Goal: Information Seeking & Learning: Compare options

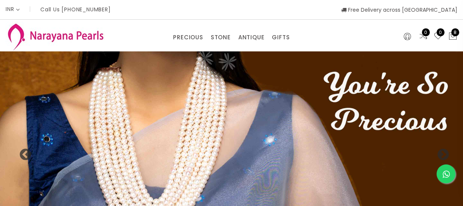
select select "INR"
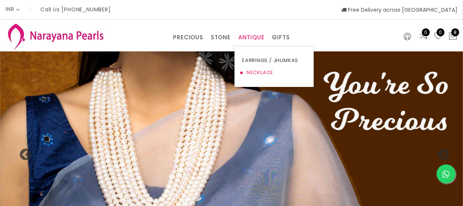
click at [256, 70] on link "NECKLACE" at bounding box center [274, 72] width 64 height 12
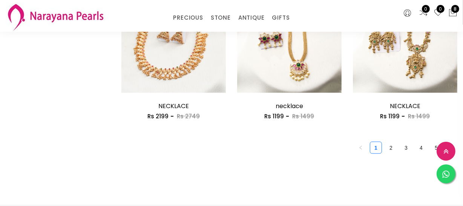
scroll to position [1059, 0]
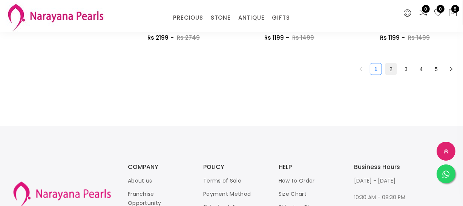
click at [391, 71] on link "2" at bounding box center [391, 68] width 11 height 11
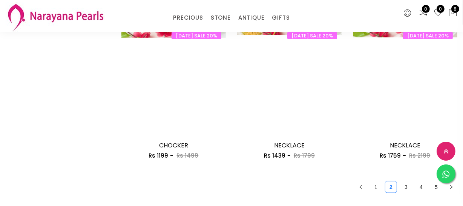
scroll to position [1029, 0]
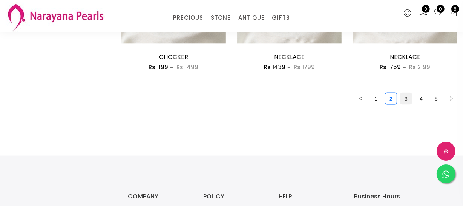
click at [406, 101] on link "3" at bounding box center [406, 98] width 11 height 11
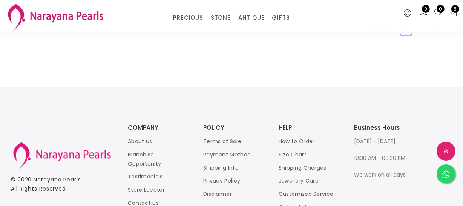
scroll to position [1029, 0]
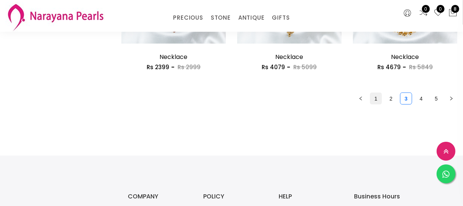
click at [374, 95] on link "1" at bounding box center [376, 98] width 11 height 11
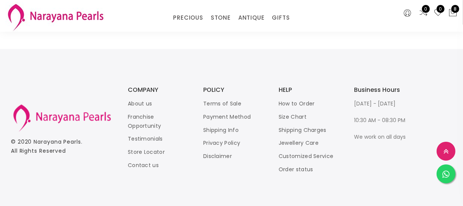
scroll to position [1141, 0]
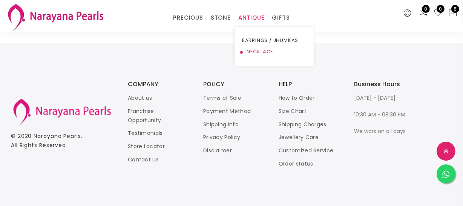
click at [255, 51] on link "NECKLACE" at bounding box center [274, 51] width 64 height 11
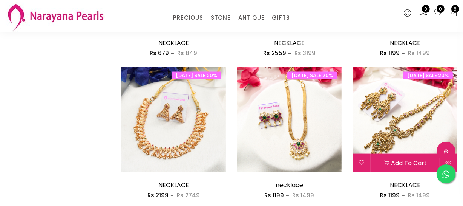
scroll to position [1072, 0]
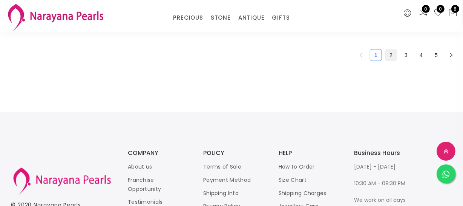
click at [394, 57] on link "2" at bounding box center [391, 54] width 11 height 11
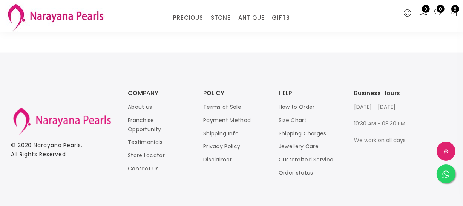
scroll to position [1029, 0]
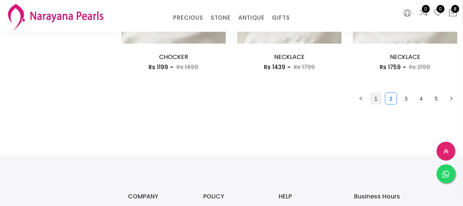
click at [374, 99] on link "1" at bounding box center [376, 98] width 11 height 11
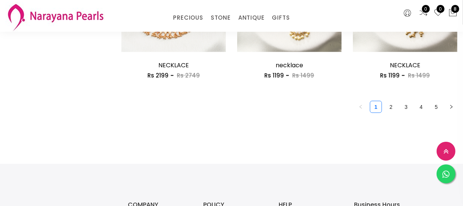
scroll to position [1029, 0]
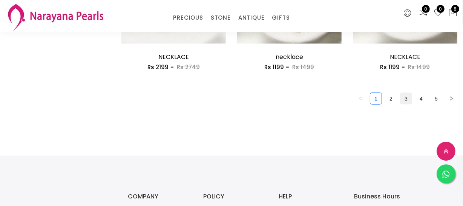
click at [401, 101] on link "3" at bounding box center [406, 98] width 11 height 11
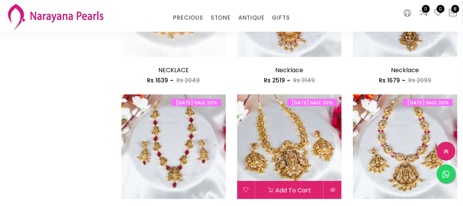
scroll to position [960, 0]
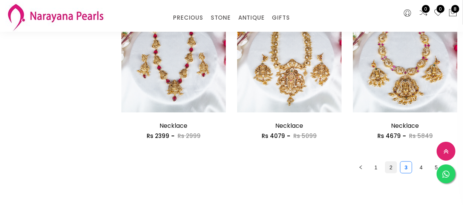
click at [388, 168] on link "2" at bounding box center [391, 167] width 11 height 11
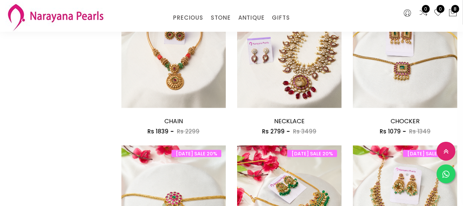
scroll to position [1029, 0]
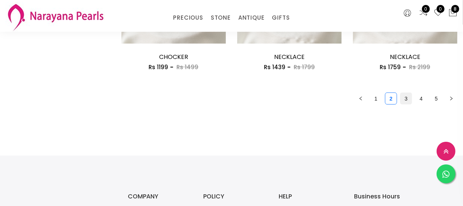
click at [411, 97] on link "3" at bounding box center [406, 98] width 11 height 11
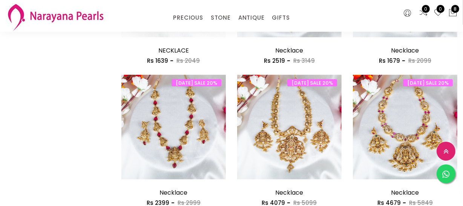
scroll to position [1029, 0]
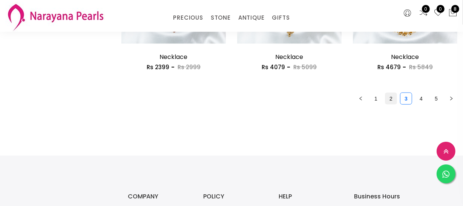
click at [389, 98] on link "2" at bounding box center [391, 98] width 11 height 11
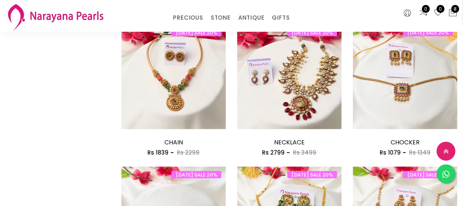
scroll to position [926, 0]
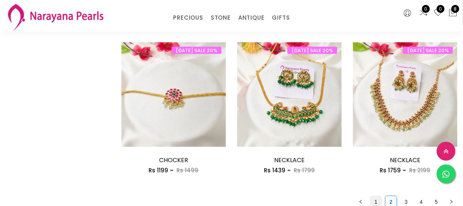
click at [378, 197] on link "1" at bounding box center [376, 201] width 11 height 11
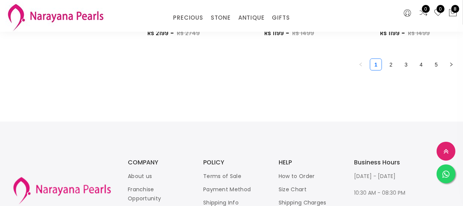
scroll to position [1063, 0]
click at [393, 66] on link "2" at bounding box center [391, 63] width 11 height 11
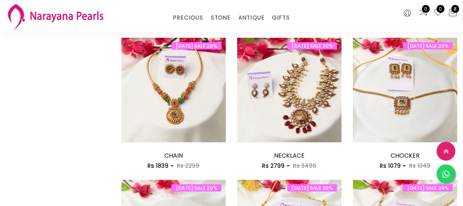
scroll to position [995, 0]
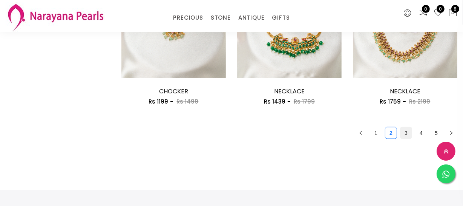
click at [409, 136] on link "3" at bounding box center [406, 132] width 11 height 11
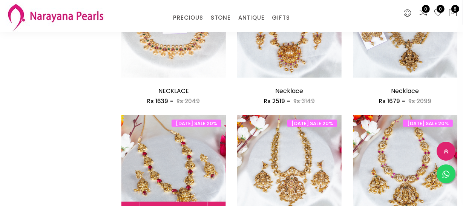
scroll to position [995, 0]
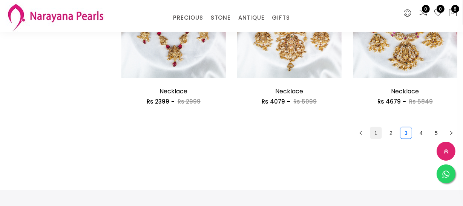
click at [377, 128] on link "1" at bounding box center [376, 132] width 11 height 11
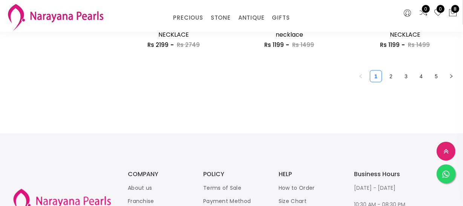
scroll to position [1029, 0]
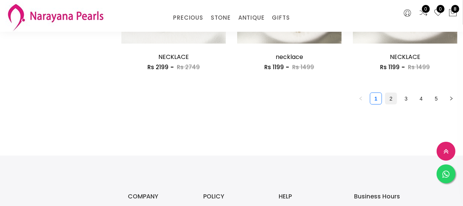
click at [395, 98] on link "2" at bounding box center [391, 98] width 11 height 11
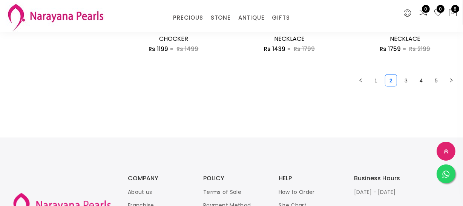
scroll to position [1063, 0]
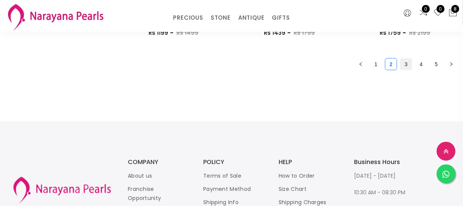
click at [405, 66] on link "3" at bounding box center [406, 63] width 11 height 11
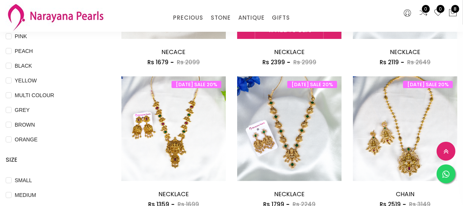
scroll to position [206, 0]
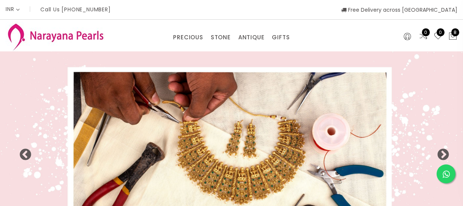
select select "INR"
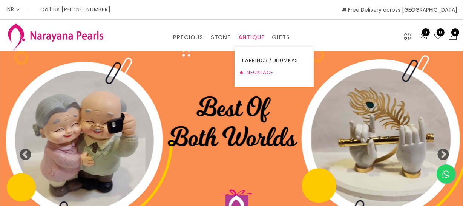
click at [252, 73] on link "NECKLACE" at bounding box center [274, 72] width 64 height 12
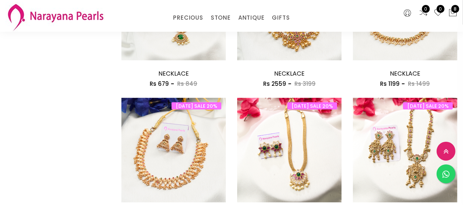
scroll to position [926, 0]
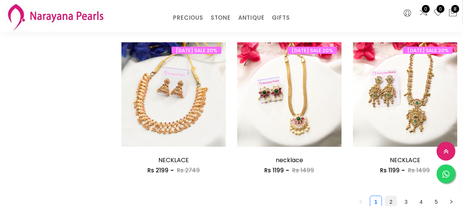
click at [390, 195] on li "2" at bounding box center [391, 201] width 12 height 12
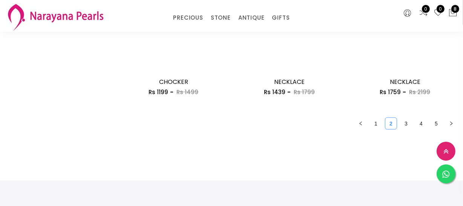
scroll to position [1004, 0]
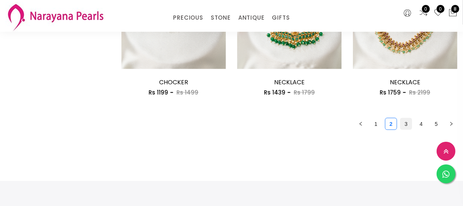
click at [401, 124] on link "3" at bounding box center [406, 123] width 11 height 11
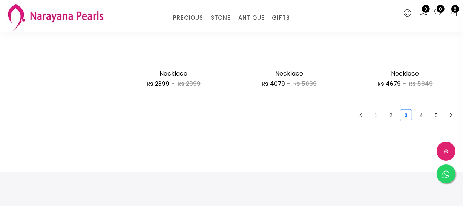
scroll to position [960, 0]
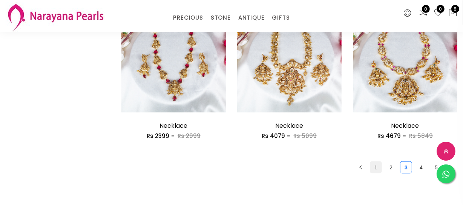
click at [376, 167] on link "1" at bounding box center [376, 167] width 11 height 11
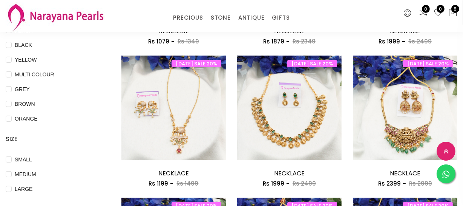
scroll to position [240, 0]
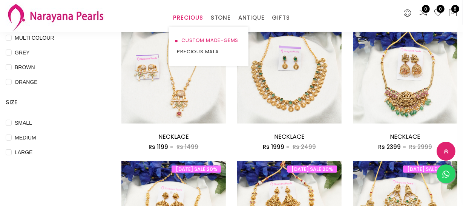
click at [190, 37] on link "CUSTOM MADE-GEMS" at bounding box center [209, 40] width 64 height 11
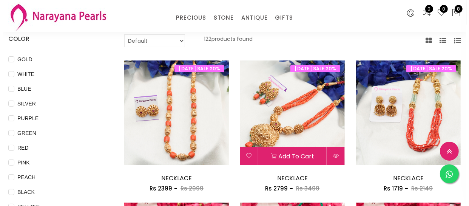
scroll to position [68, 0]
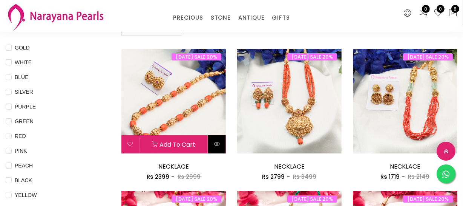
click at [214, 143] on icon at bounding box center [217, 144] width 6 height 6
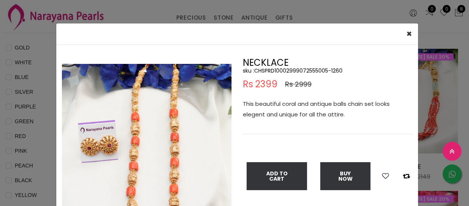
scroll to position [34, 0]
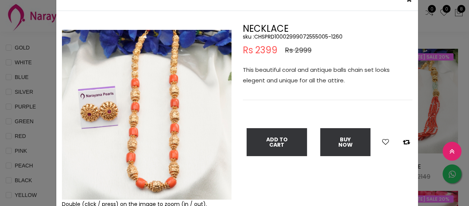
click at [0, 125] on div "× Close Double (click / press) on the image to zoom (in / out). NECKLACE sku : …" at bounding box center [234, 103] width 469 height 206
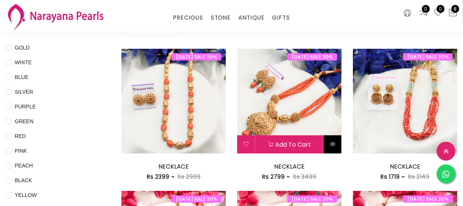
click at [332, 144] on icon at bounding box center [333, 144] width 6 height 6
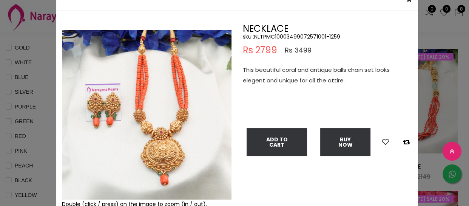
click at [34, 76] on div "× Close Double (click / press) on the image to zoom (in / out). NECKLACE sku : …" at bounding box center [234, 103] width 469 height 206
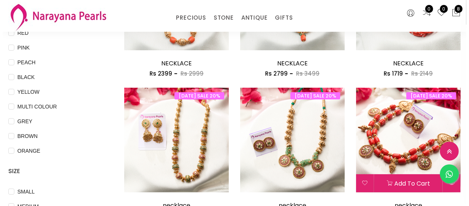
scroll to position [274, 0]
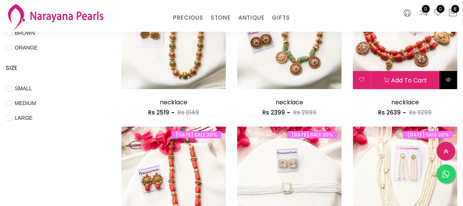
click at [452, 76] on button at bounding box center [449, 80] width 18 height 18
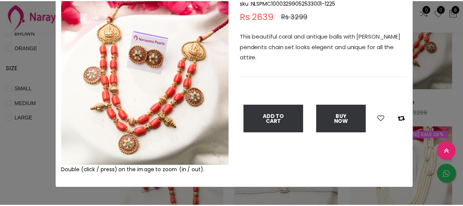
scroll to position [68, 0]
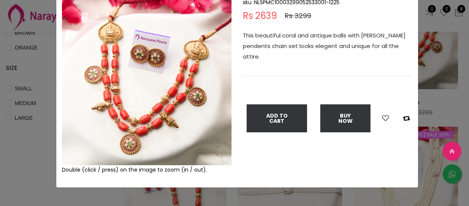
click at [41, 93] on div "× Close Double (click / press) on the image to zoom (in / out). necklace sku : …" at bounding box center [234, 103] width 469 height 206
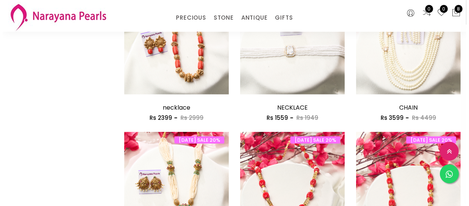
scroll to position [411, 0]
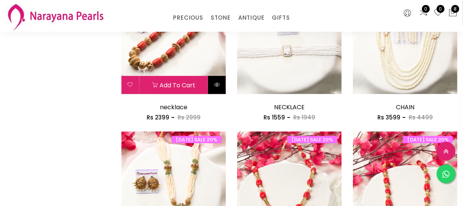
click at [218, 86] on icon at bounding box center [217, 85] width 6 height 6
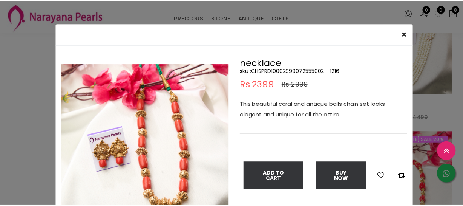
scroll to position [34, 0]
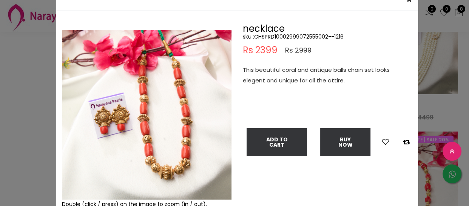
click at [15, 78] on div "× Close Double (click / press) on the image to zoom (in / out). necklace sku : …" at bounding box center [234, 103] width 469 height 206
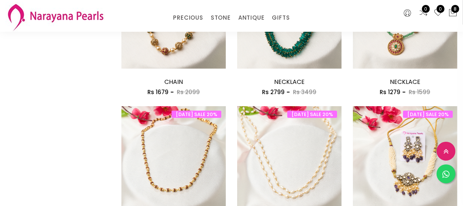
scroll to position [892, 0]
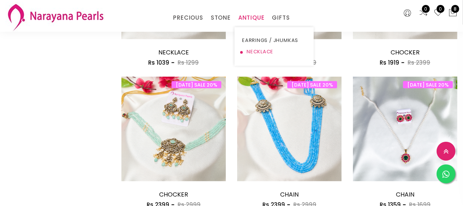
click at [260, 56] on link "NECKLACE" at bounding box center [274, 51] width 64 height 11
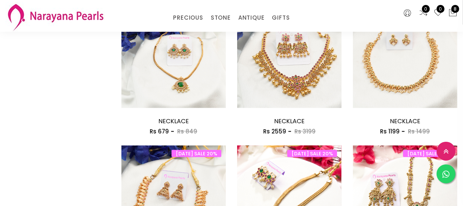
scroll to position [1029, 0]
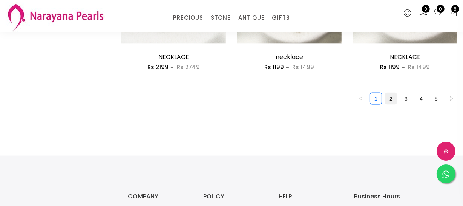
click at [387, 102] on link "2" at bounding box center [391, 98] width 11 height 11
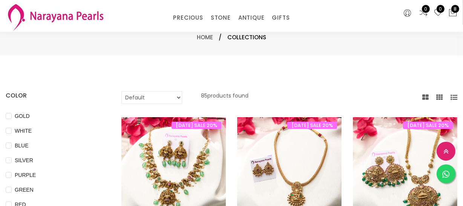
scroll to position [171, 0]
